Goal: Task Accomplishment & Management: Manage account settings

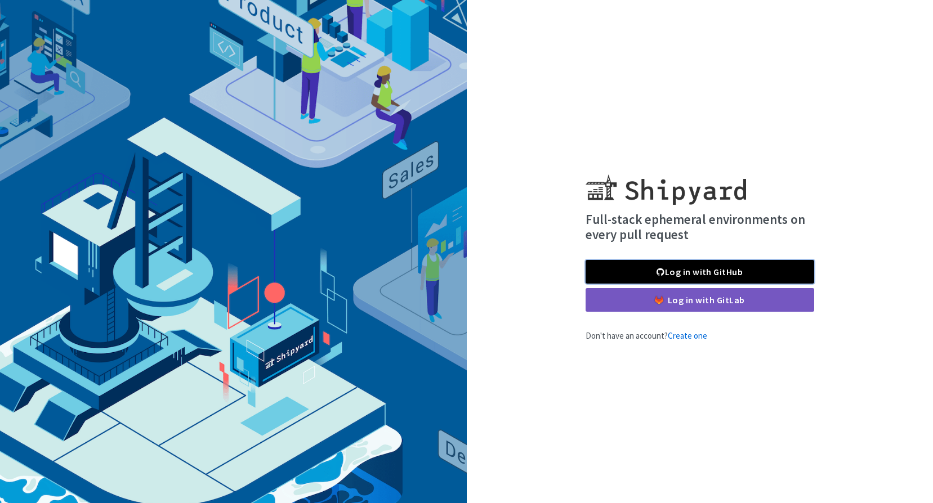
click at [708, 269] on link "Log in with GitHub" at bounding box center [700, 272] width 229 height 24
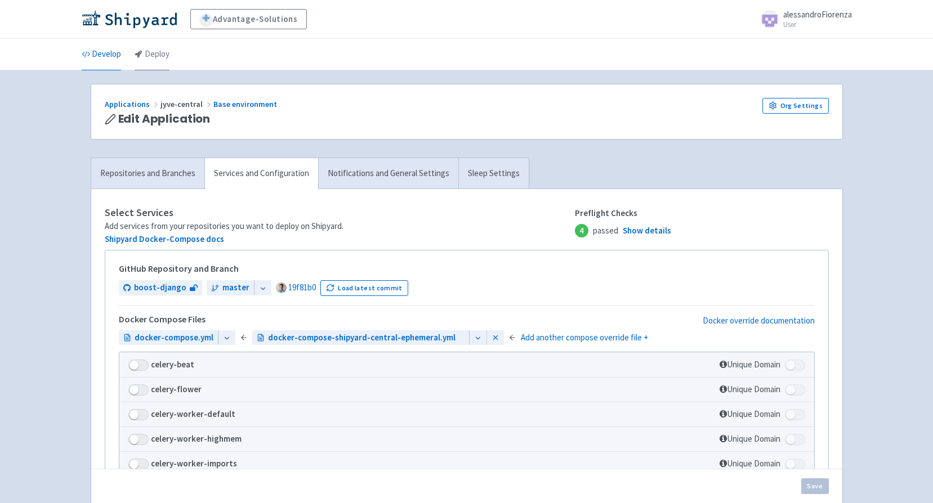
click at [150, 51] on link "Deploy" at bounding box center [152, 55] width 35 height 32
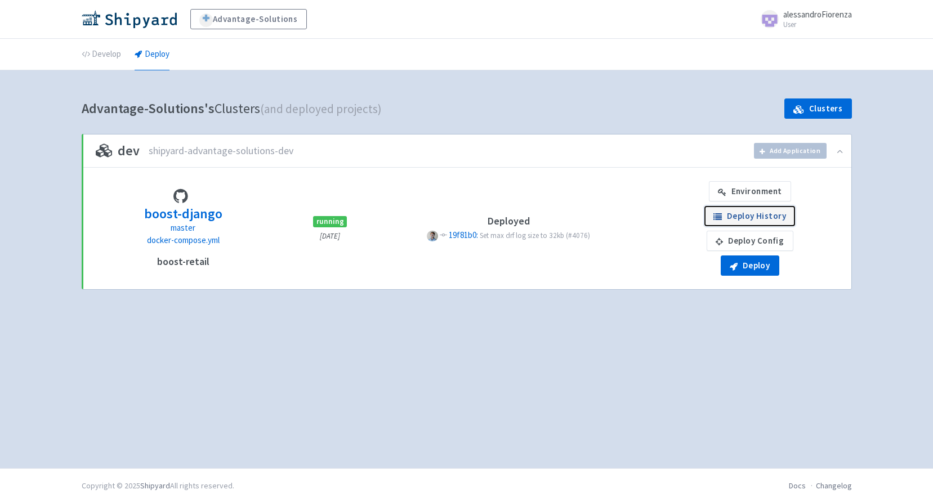
click at [750, 213] on link "Deploy History" at bounding box center [750, 216] width 91 height 20
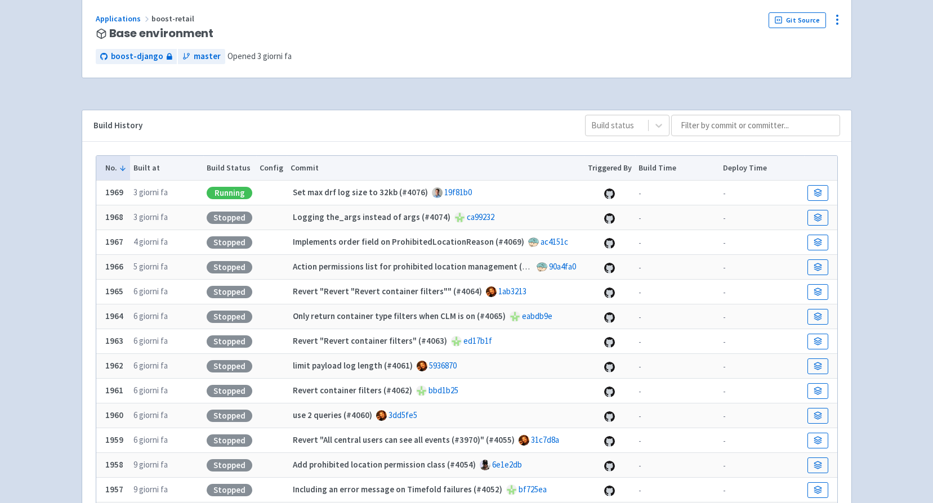
scroll to position [113, 0]
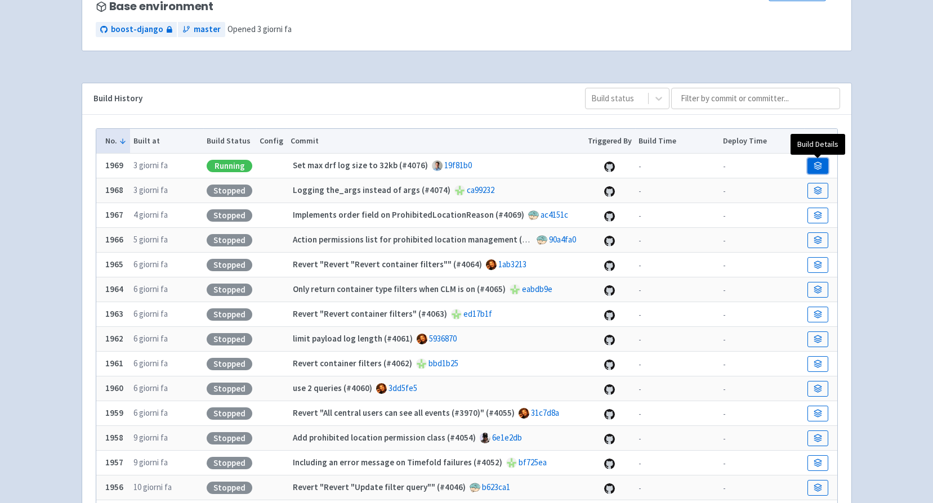
click at [822, 164] on link at bounding box center [818, 166] width 20 height 16
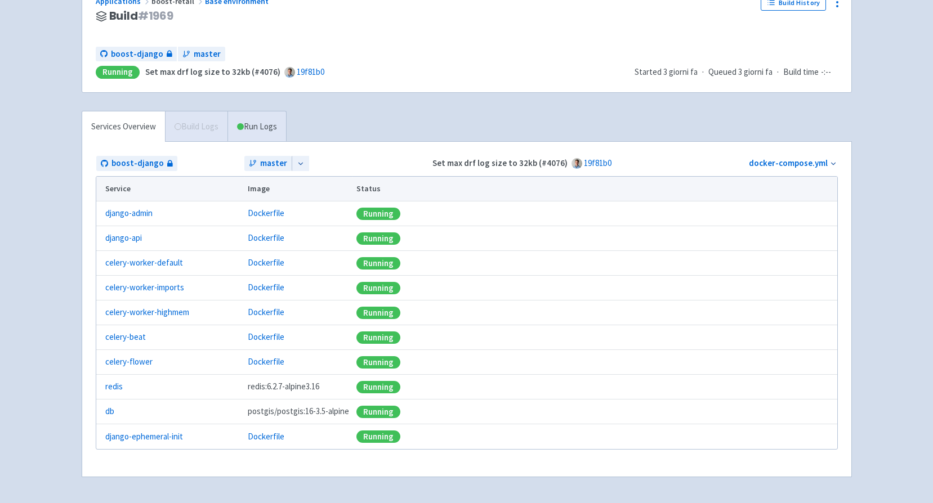
scroll to position [113, 0]
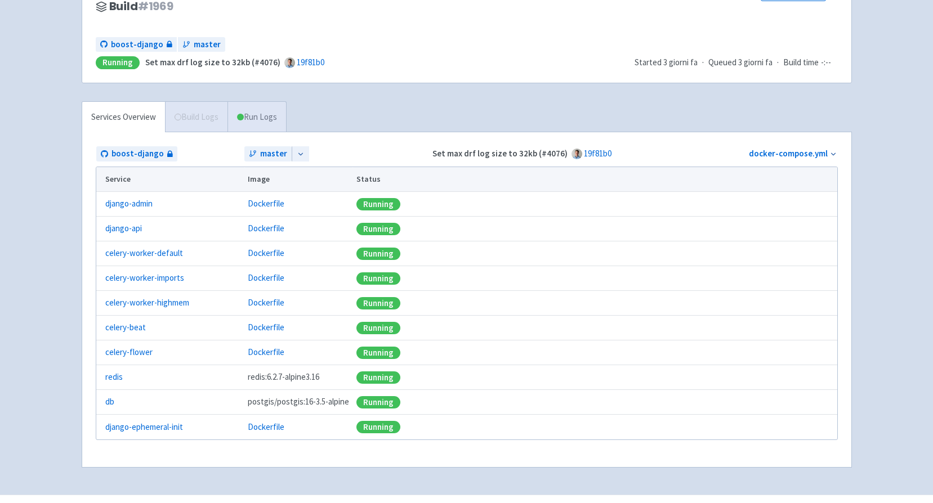
click at [247, 118] on link "Run Logs" at bounding box center [257, 117] width 59 height 31
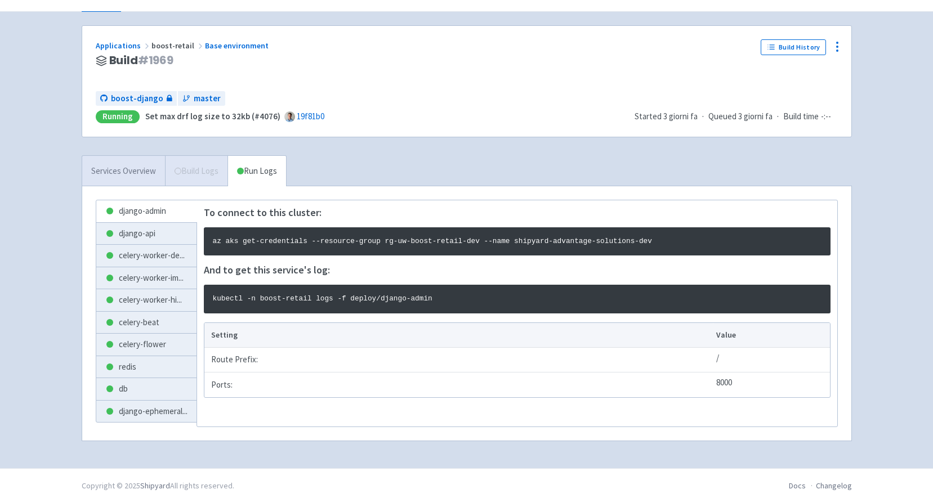
click at [128, 176] on link "Services Overview" at bounding box center [123, 171] width 83 height 31
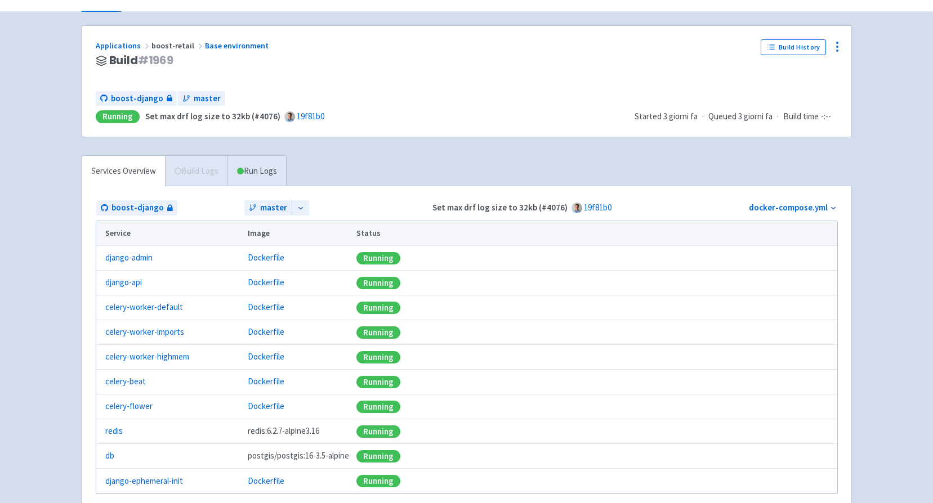
click at [190, 172] on span "Build Logs" at bounding box center [196, 171] width 63 height 30
click at [121, 117] on div "Running" at bounding box center [118, 116] width 44 height 13
click at [222, 45] on link "Base environment" at bounding box center [237, 46] width 65 height 10
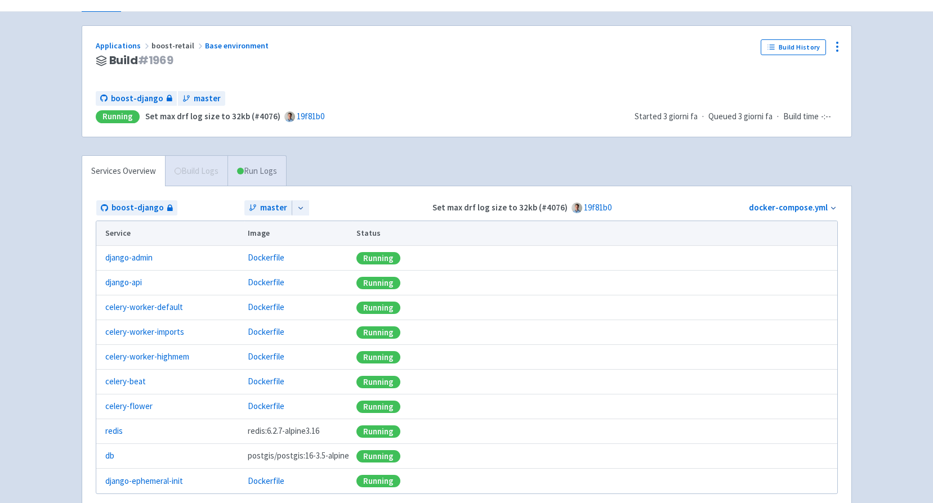
click at [246, 173] on link "Run Logs" at bounding box center [257, 171] width 59 height 31
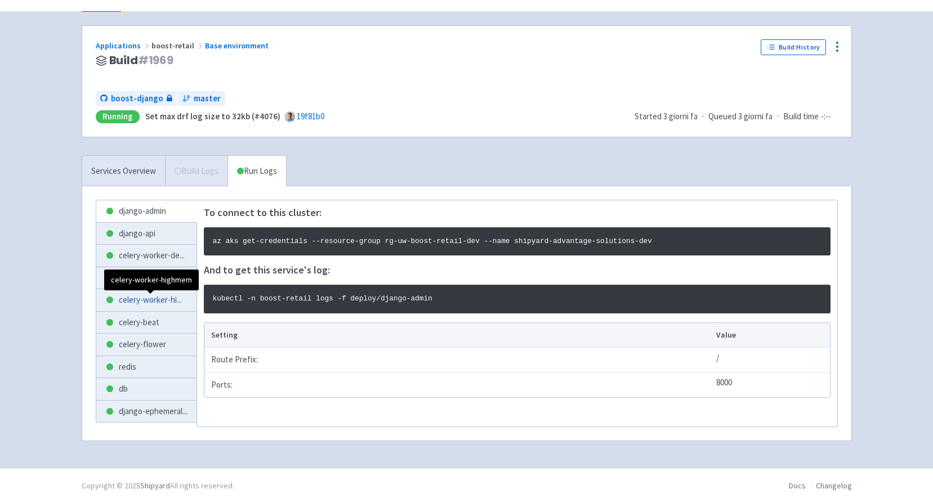
click at [145, 301] on span "celery-worker-hi ..." at bounding box center [150, 300] width 63 height 13
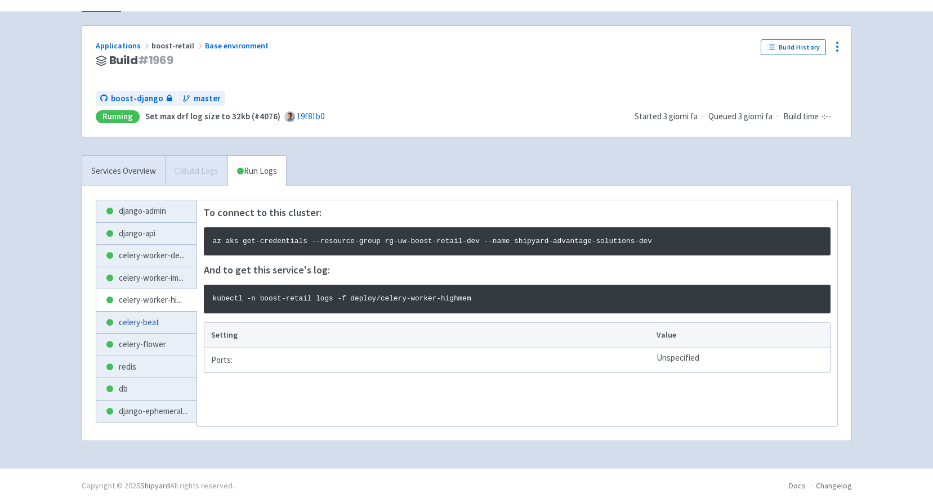
click at [145, 315] on link "celery-beat" at bounding box center [146, 323] width 100 height 22
click at [146, 328] on link "celery-beat" at bounding box center [146, 323] width 100 height 22
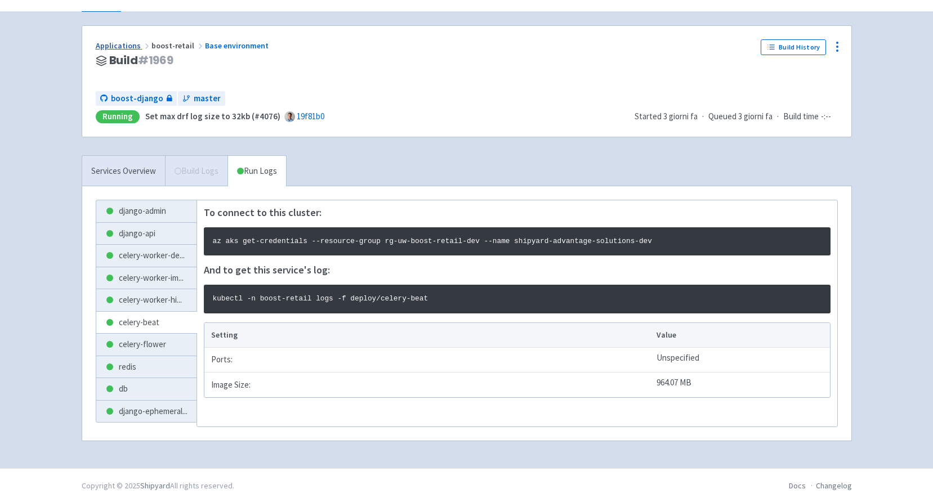
click at [124, 46] on link "Applications" at bounding box center [124, 46] width 56 height 10
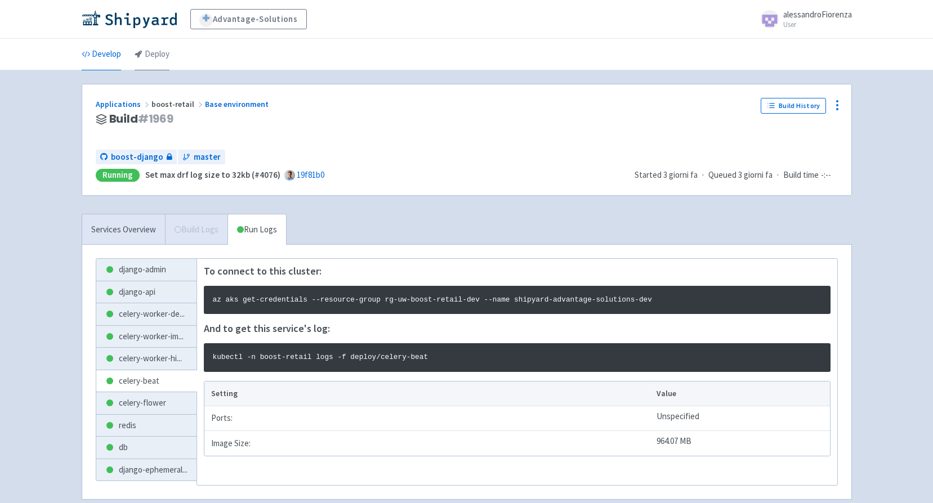
click at [146, 49] on link "Deploy" at bounding box center [152, 55] width 35 height 32
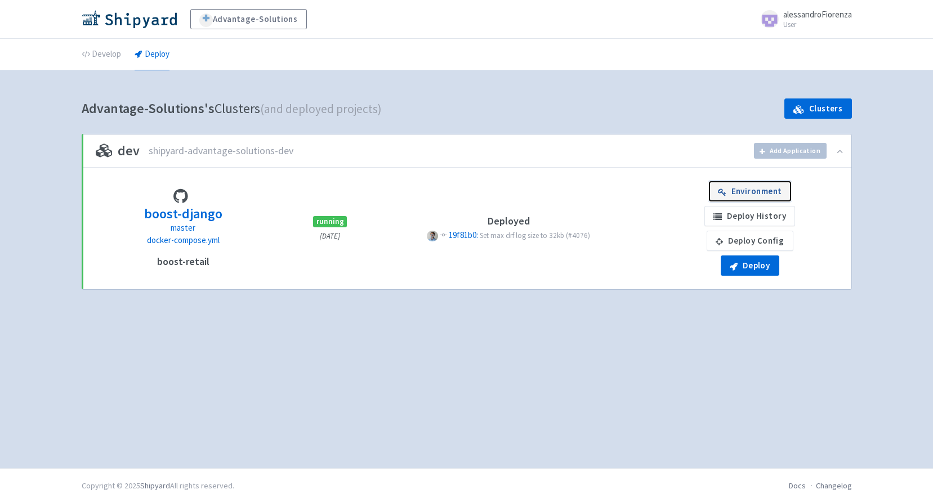
click at [751, 194] on link "Environment" at bounding box center [750, 191] width 82 height 20
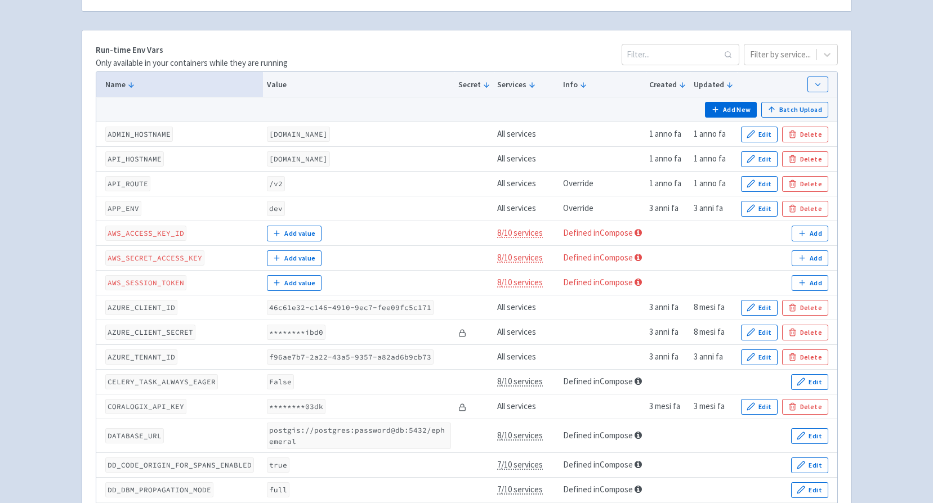
scroll to position [169, 0]
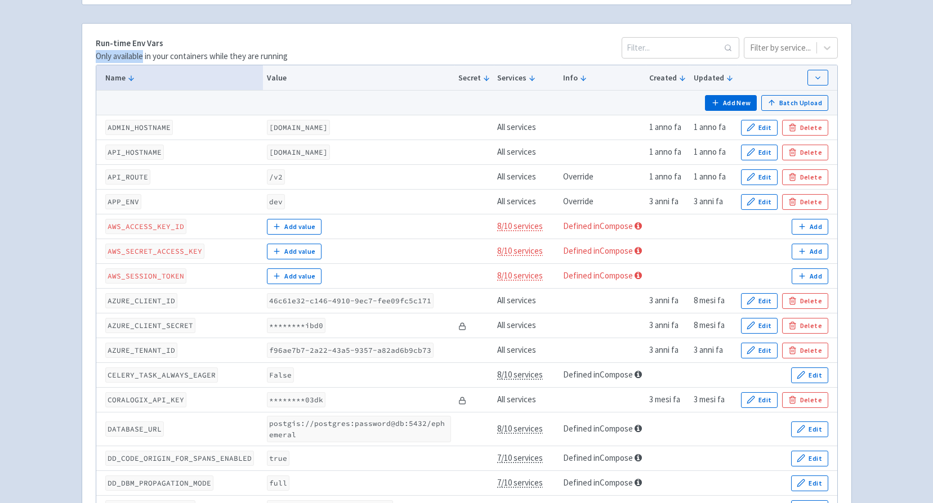
drag, startPoint x: 96, startPoint y: 58, endPoint x: 144, endPoint y: 55, distance: 47.4
click at [144, 55] on p "Only available in your containers while they are running" at bounding box center [192, 56] width 192 height 13
drag, startPoint x: 144, startPoint y: 55, endPoint x: 97, endPoint y: 38, distance: 49.5
click at [97, 38] on strong "Run-time Env Vars" at bounding box center [130, 43] width 68 height 11
drag, startPoint x: 143, startPoint y: 40, endPoint x: 150, endPoint y: 40, distance: 7.3
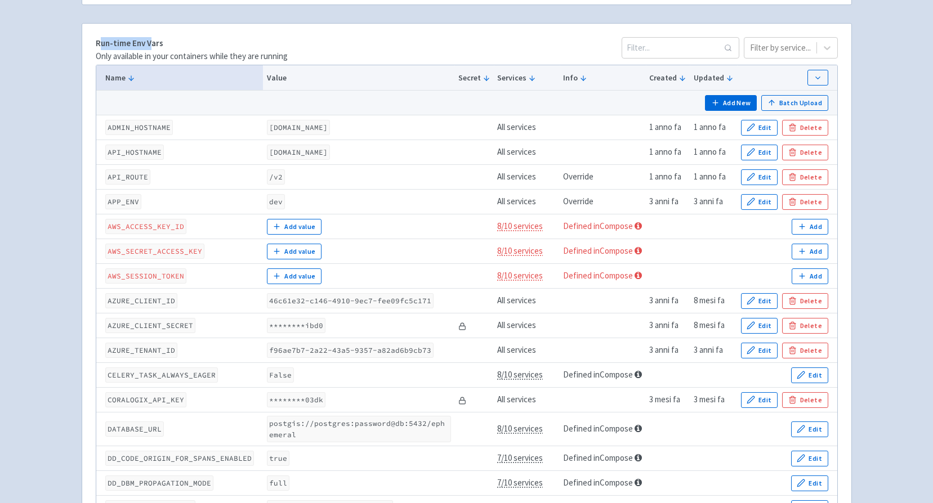
click at [150, 40] on strong "Run-time Env Vars" at bounding box center [130, 43] width 68 height 11
drag, startPoint x: 150, startPoint y: 40, endPoint x: 139, endPoint y: 44, distance: 12.5
click at [139, 44] on strong "Run-time Env Vars" at bounding box center [130, 43] width 68 height 11
drag, startPoint x: 149, startPoint y: 56, endPoint x: 215, endPoint y: 55, distance: 65.9
click at [215, 55] on p "Only available in your containers while they are running" at bounding box center [192, 56] width 192 height 13
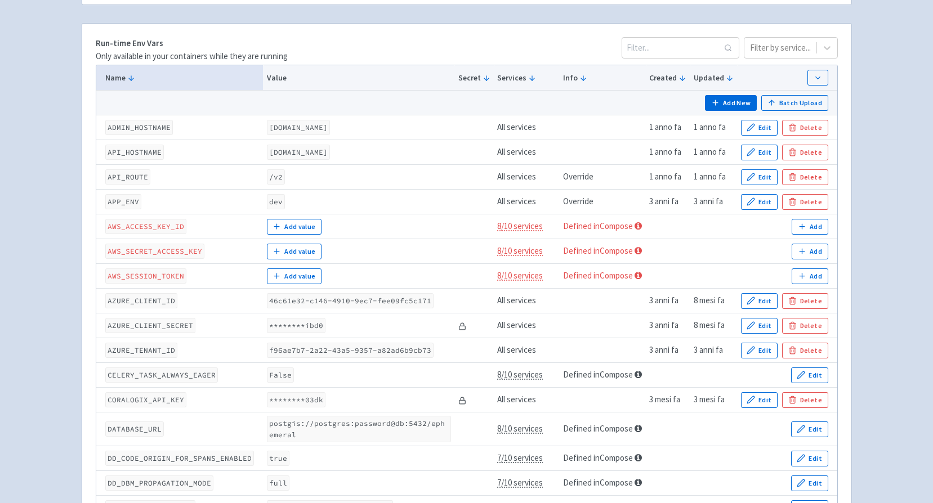
drag, startPoint x: 215, startPoint y: 55, endPoint x: 427, endPoint y: 55, distance: 211.8
click at [427, 56] on div "Run-time Env Vars Only available in your containers while they are running Filt…" at bounding box center [467, 49] width 742 height 25
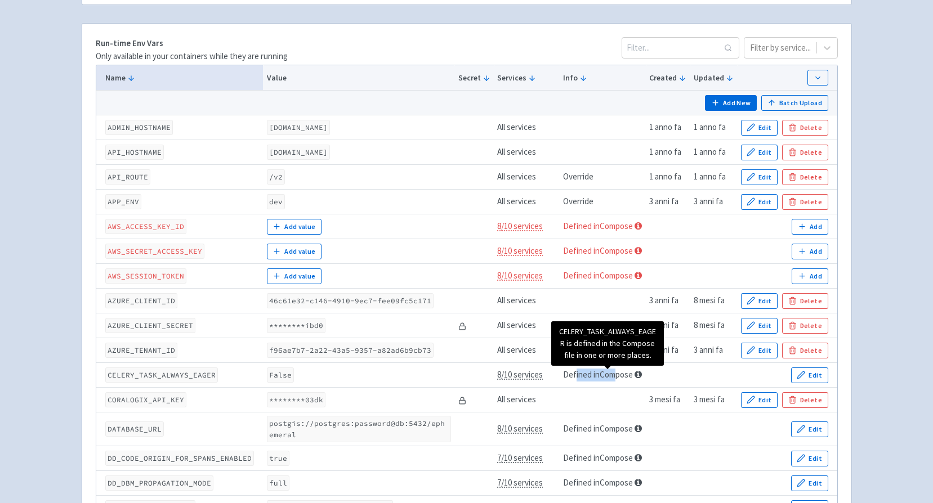
drag, startPoint x: 579, startPoint y: 375, endPoint x: 622, endPoint y: 373, distance: 43.4
click at [622, 373] on link "Defined in Compose" at bounding box center [598, 374] width 70 height 11
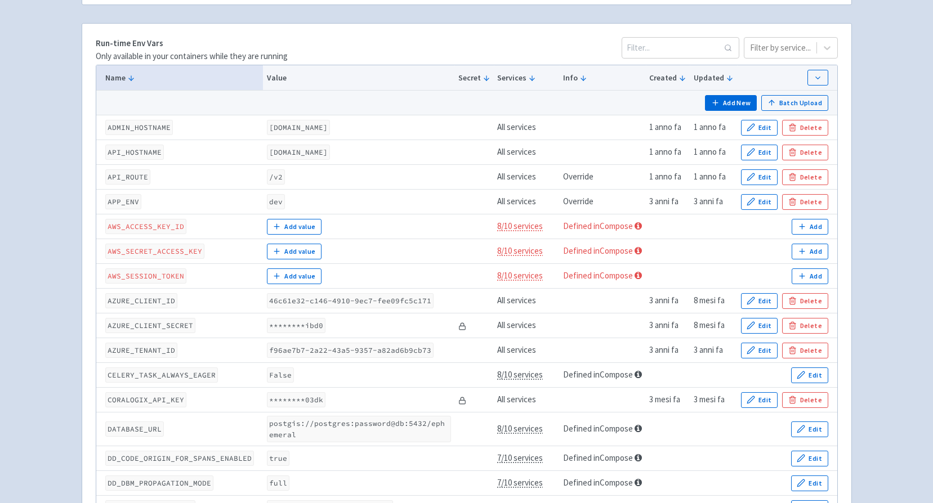
drag, startPoint x: 622, startPoint y: 373, endPoint x: 581, endPoint y: 233, distance: 146.3
click at [581, 233] on div "Defined in Compose" at bounding box center [602, 226] width 79 height 13
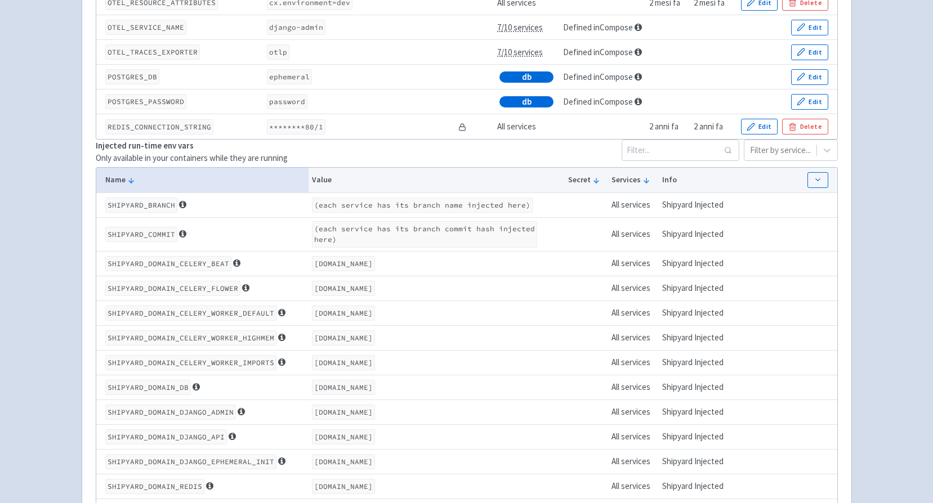
scroll to position [1239, 0]
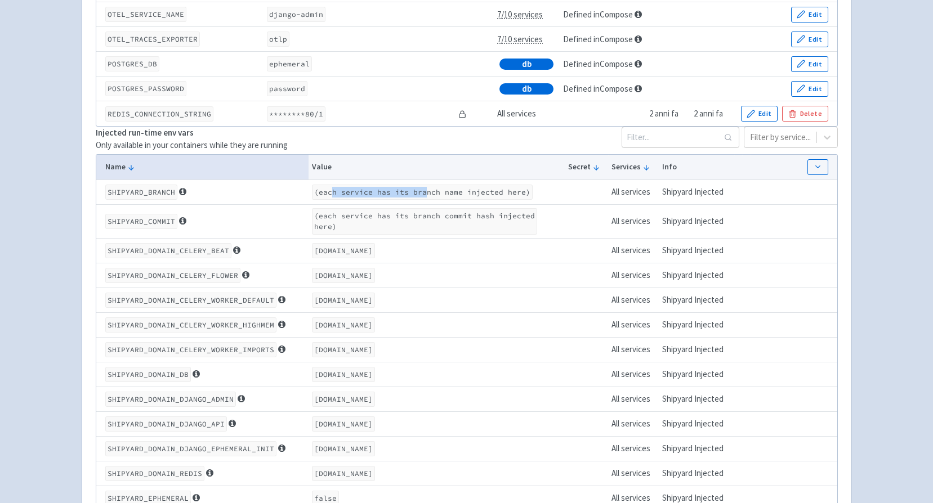
drag, startPoint x: 328, startPoint y: 195, endPoint x: 418, endPoint y: 197, distance: 90.1
click at [418, 197] on code "(each service has its branch name injected here)" at bounding box center [422, 192] width 221 height 15
drag, startPoint x: 418, startPoint y: 197, endPoint x: 413, endPoint y: 257, distance: 59.9
click at [375, 257] on code "boost-retail.dev.advantage-solutions.shipyard.host" at bounding box center [343, 250] width 63 height 15
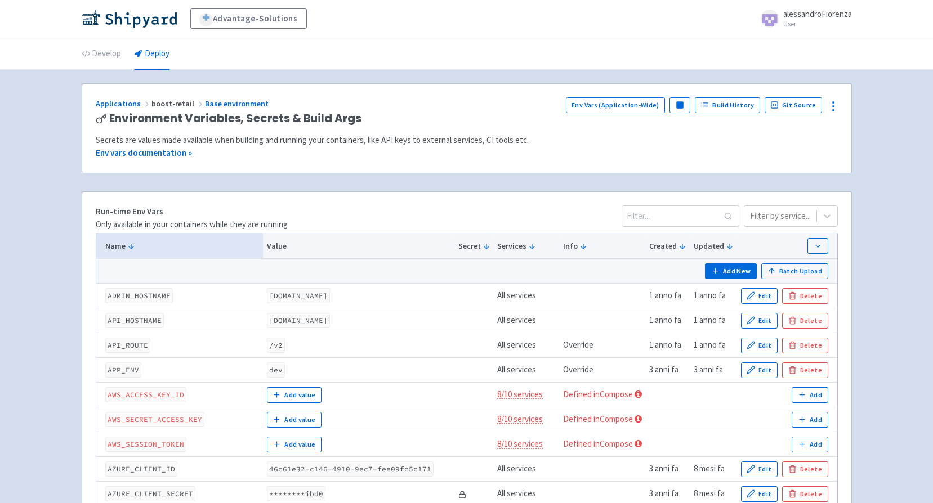
scroll to position [0, 0]
click at [146, 51] on link "Deploy" at bounding box center [152, 55] width 35 height 32
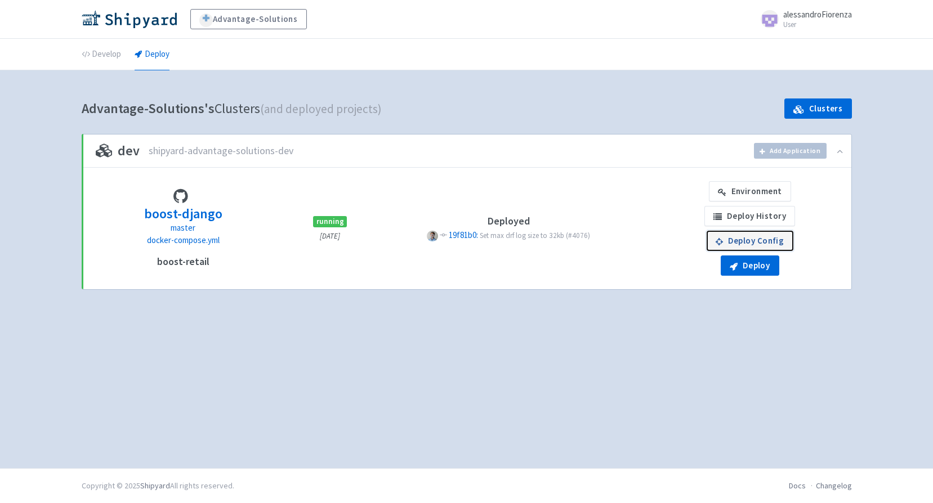
click at [773, 246] on link "Deploy Config" at bounding box center [750, 241] width 87 height 20
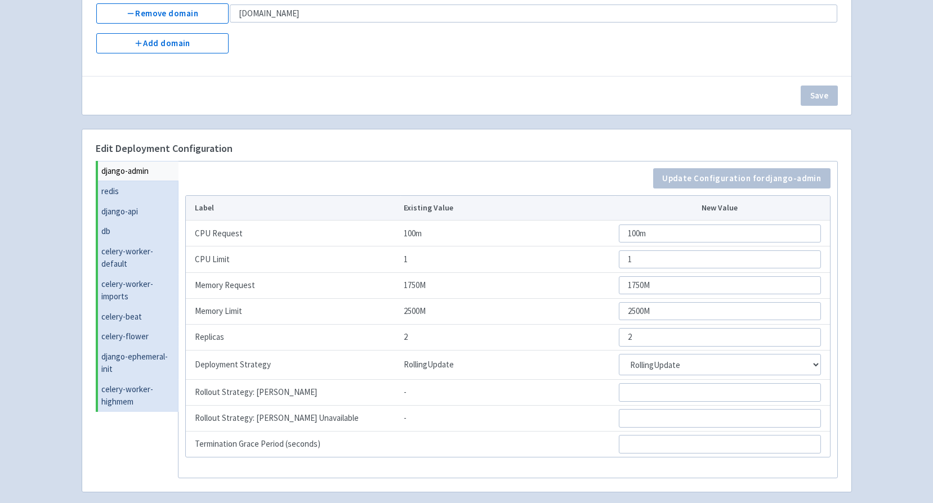
scroll to position [277, 0]
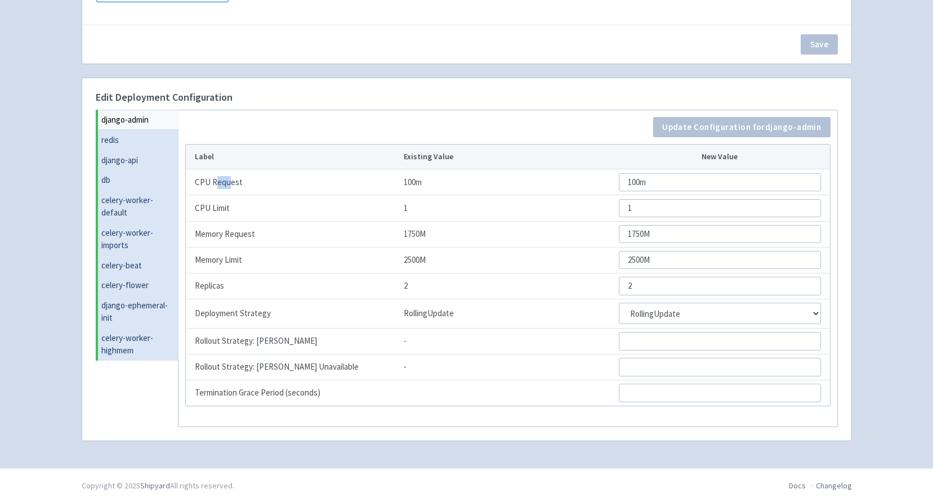
drag, startPoint x: 224, startPoint y: 181, endPoint x: 232, endPoint y: 181, distance: 7.9
click at [232, 181] on td "CPU Request" at bounding box center [293, 183] width 215 height 26
drag, startPoint x: 232, startPoint y: 181, endPoint x: 235, endPoint y: 208, distance: 26.6
click at [235, 208] on td "CPU Limit" at bounding box center [293, 208] width 215 height 26
drag, startPoint x: 235, startPoint y: 208, endPoint x: 224, endPoint y: 284, distance: 76.8
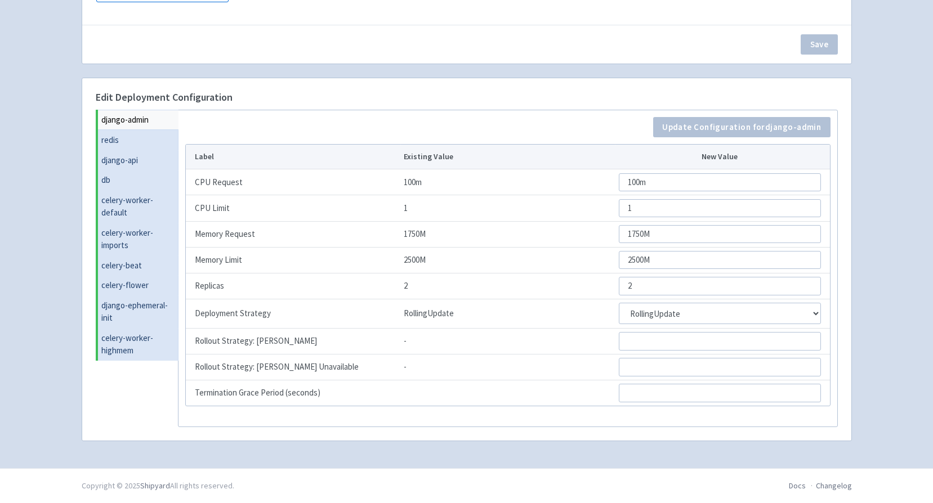
click at [224, 284] on td "Replicas" at bounding box center [293, 286] width 215 height 26
drag, startPoint x: 224, startPoint y: 284, endPoint x: 268, endPoint y: 313, distance: 52.3
click at [268, 313] on td "Deployment Strategy" at bounding box center [293, 314] width 215 height 29
drag, startPoint x: 268, startPoint y: 313, endPoint x: 488, endPoint y: 359, distance: 225.5
click at [488, 359] on td "-" at bounding box center [507, 367] width 215 height 26
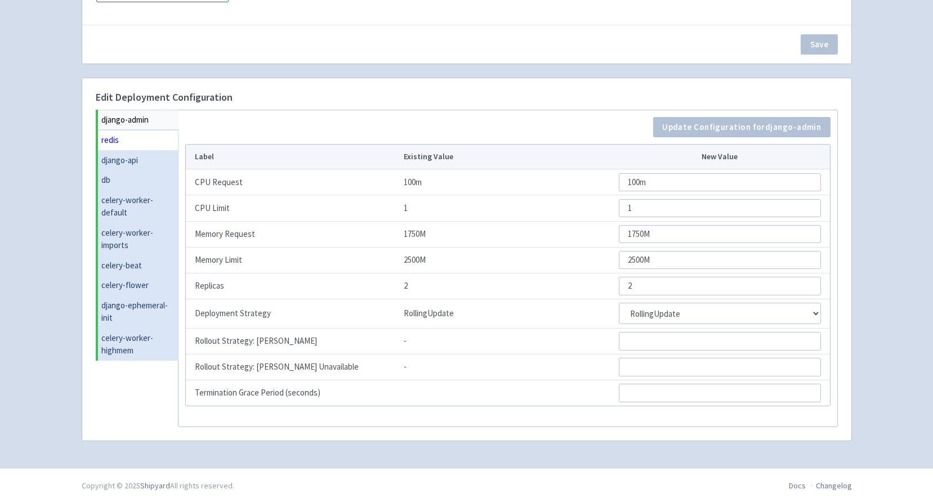
click at [120, 140] on link "redis" at bounding box center [138, 140] width 81 height 20
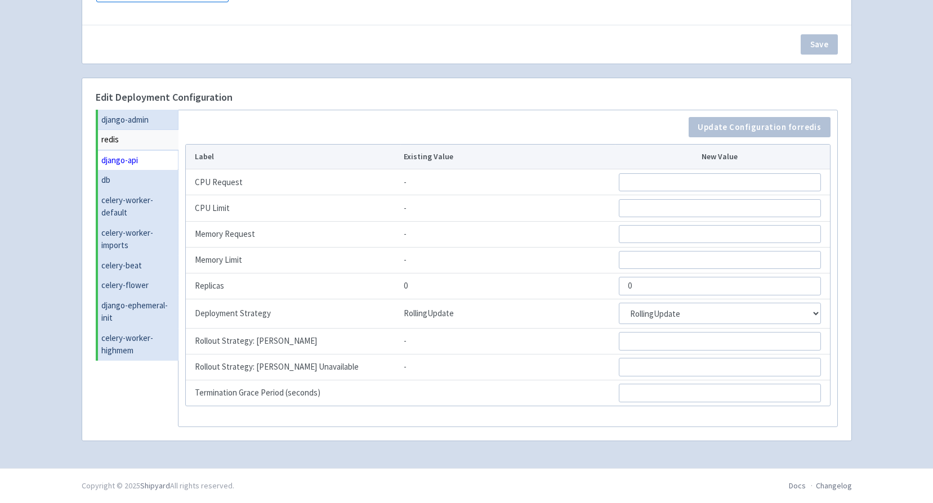
click at [119, 165] on link "django-api" at bounding box center [138, 160] width 81 height 20
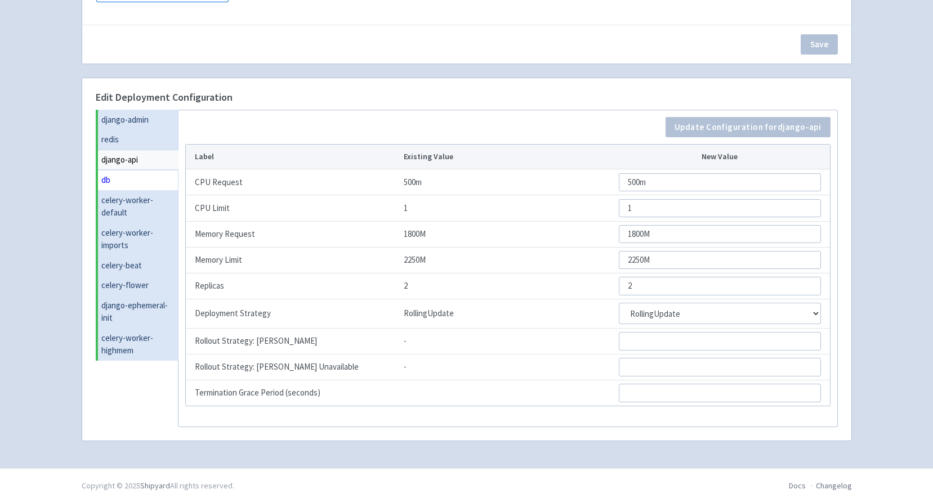
click at [121, 181] on link "db" at bounding box center [138, 180] width 81 height 20
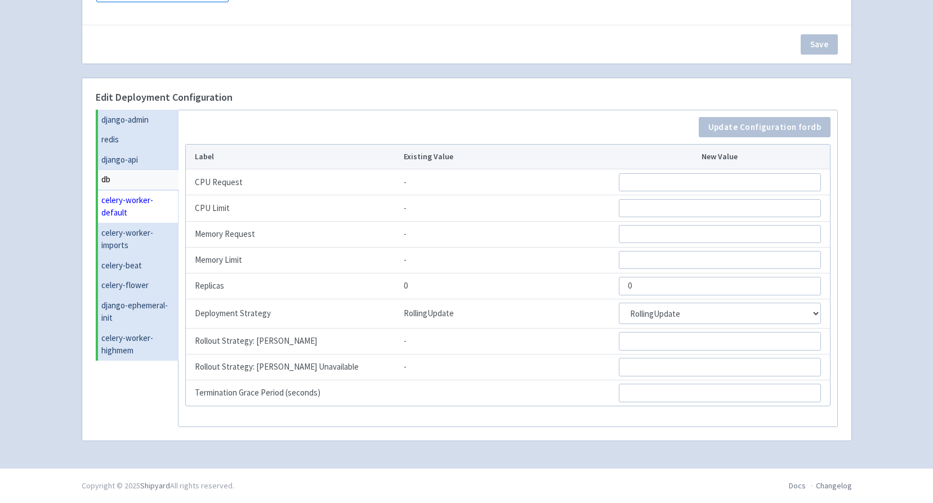
click at [124, 198] on link "celery-worker-default" at bounding box center [138, 206] width 81 height 33
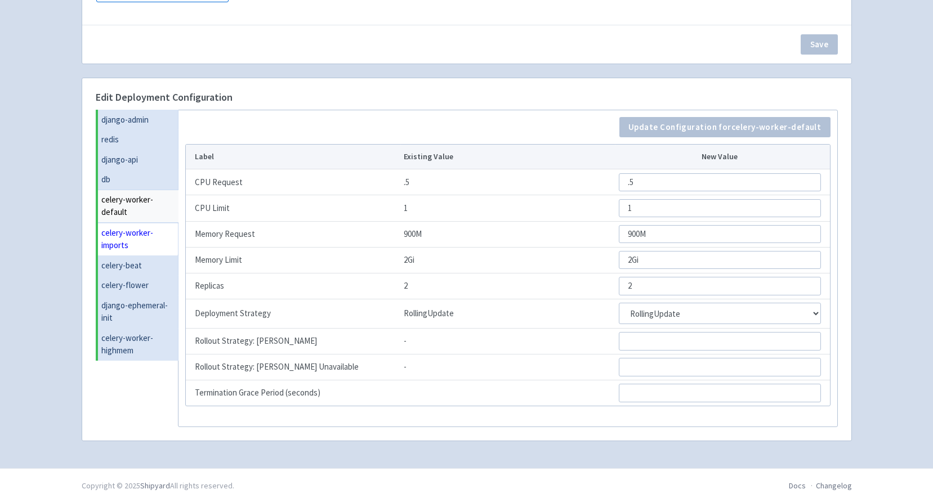
click at [126, 244] on link "celery-worker-imports" at bounding box center [138, 239] width 81 height 33
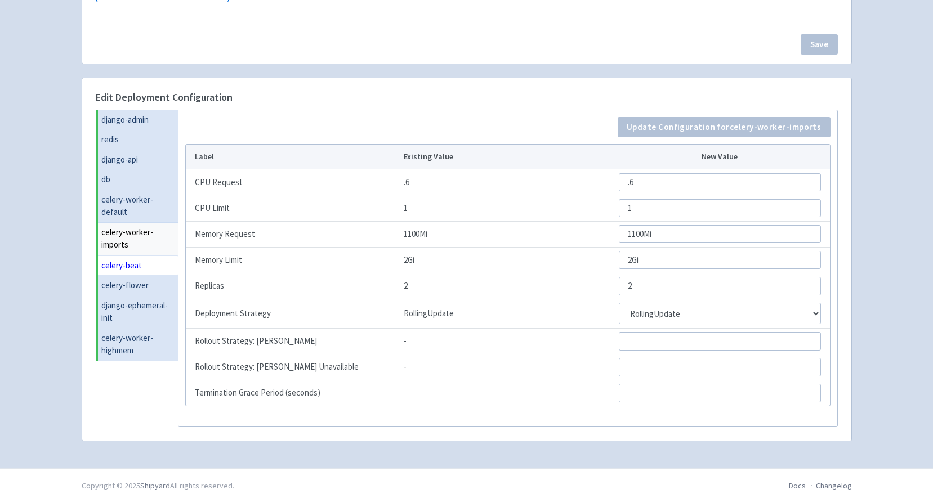
drag, startPoint x: 128, startPoint y: 264, endPoint x: 128, endPoint y: 273, distance: 8.4
click at [128, 265] on link "celery-beat" at bounding box center [138, 266] width 81 height 20
select select "Recreate"
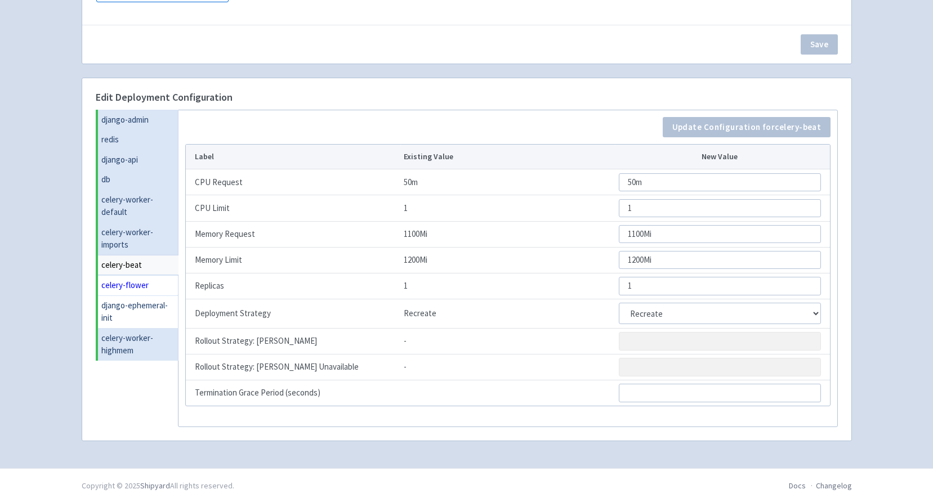
drag, startPoint x: 128, startPoint y: 284, endPoint x: 130, endPoint y: 299, distance: 14.7
click at [129, 286] on link "celery-flower" at bounding box center [138, 285] width 81 height 20
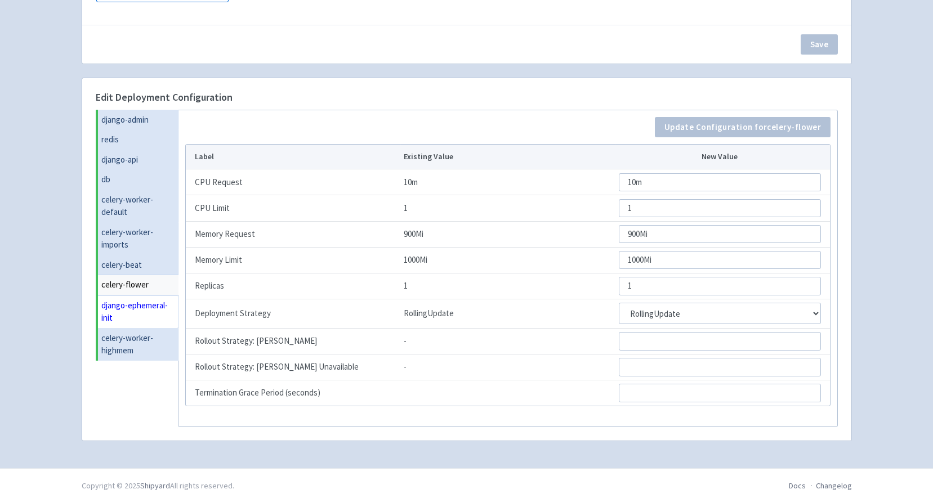
click at [128, 313] on link "django-ephemeral-init" at bounding box center [138, 312] width 81 height 33
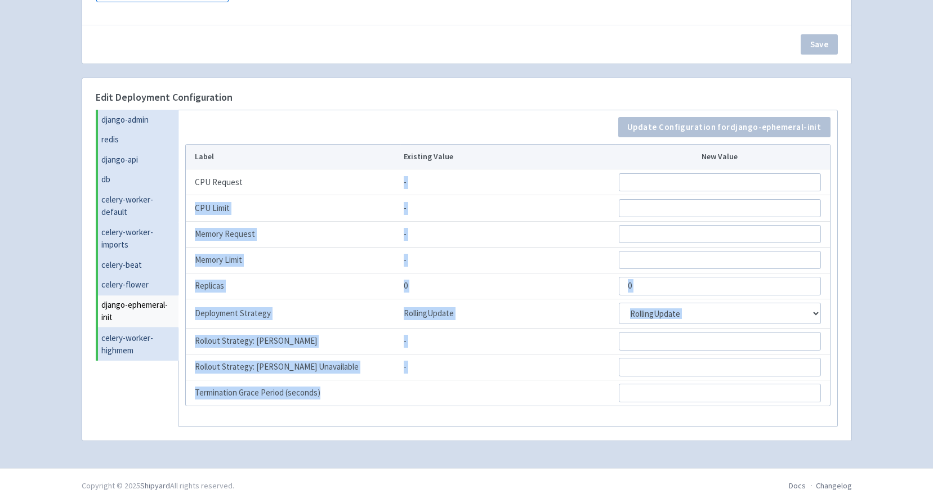
drag, startPoint x: 450, startPoint y: 390, endPoint x: 286, endPoint y: 193, distance: 256.7
click at [286, 193] on tbody "CPU Request - CPU Limit - Memory Request - Memory Limit - Replicas 0 0 Deployme…" at bounding box center [508, 288] width 644 height 237
click at [359, 351] on td "Rollout Strategy: [PERSON_NAME]" at bounding box center [293, 341] width 215 height 26
click at [204, 278] on td "Replicas" at bounding box center [293, 286] width 215 height 26
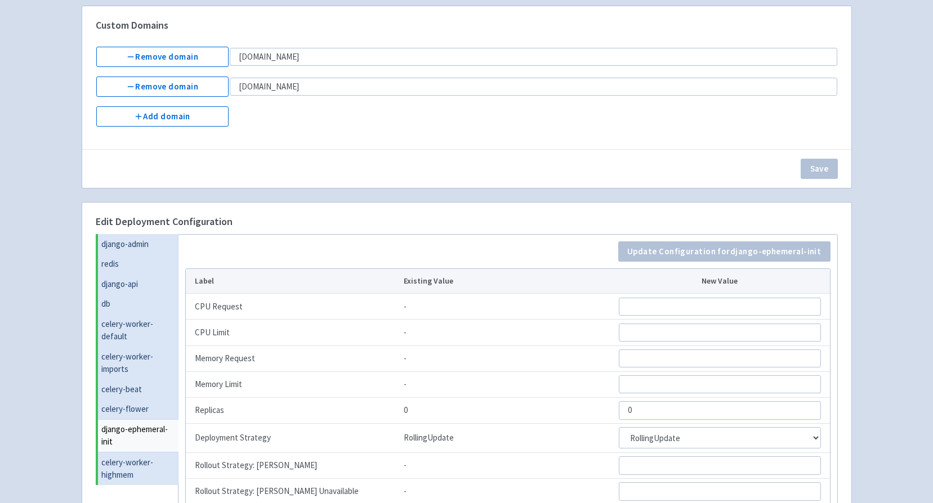
scroll to position [0, 0]
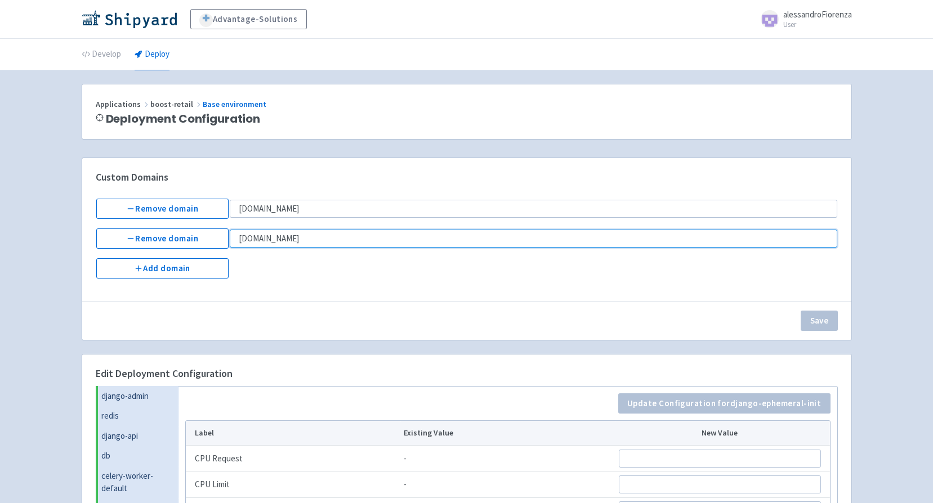
drag, startPoint x: 346, startPoint y: 240, endPoint x: 242, endPoint y: 238, distance: 103.7
click at [242, 238] on input "[DOMAIN_NAME]" at bounding box center [534, 239] width 608 height 18
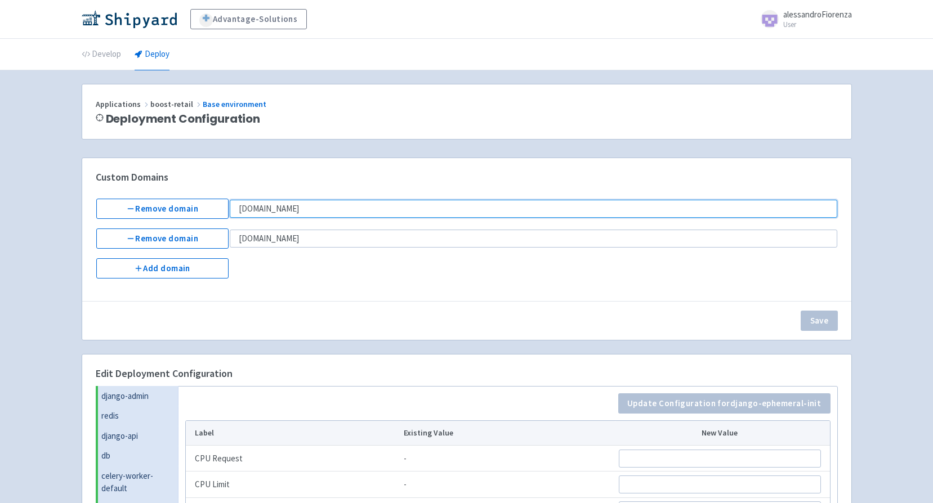
drag, startPoint x: 339, startPoint y: 207, endPoint x: 260, endPoint y: 236, distance: 84.4
click at [244, 208] on input "[DOMAIN_NAME]" at bounding box center [534, 209] width 608 height 18
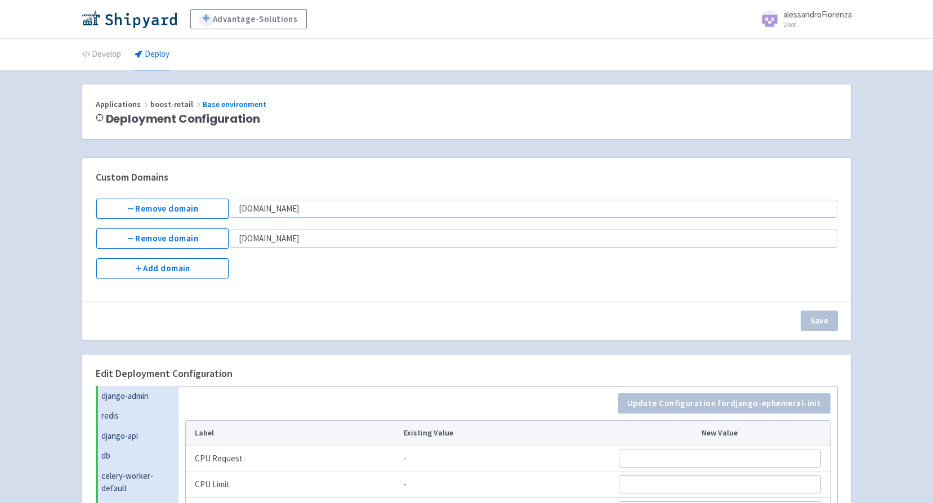
click at [280, 271] on td at bounding box center [533, 268] width 609 height 21
